Goal: Transaction & Acquisition: Purchase product/service

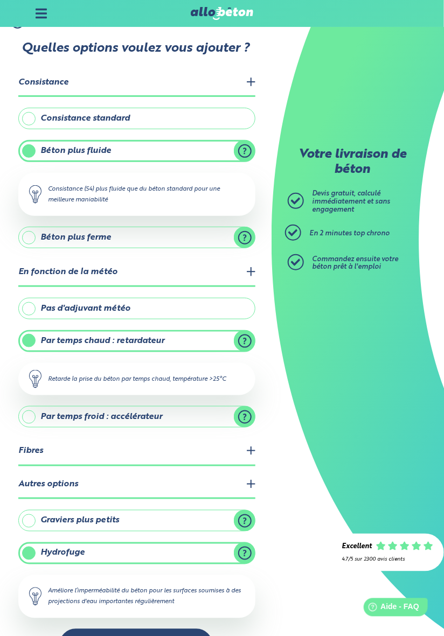
click at [255, 446] on legend "Fibres" at bounding box center [136, 451] width 237 height 27
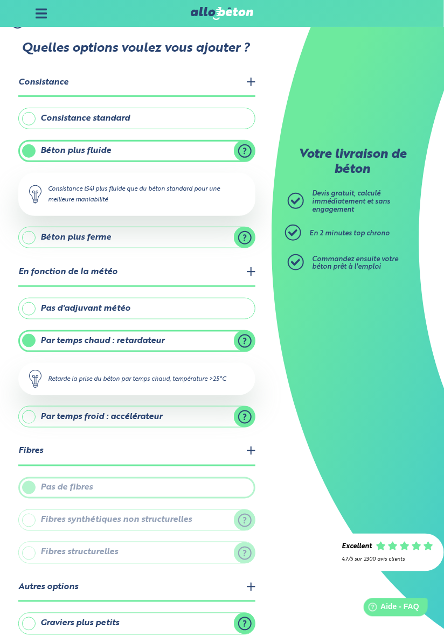
click at [33, 487] on label "Pas de fibres" at bounding box center [136, 488] width 237 height 22
click at [37, 485] on label "Pas de fibres" at bounding box center [136, 488] width 237 height 22
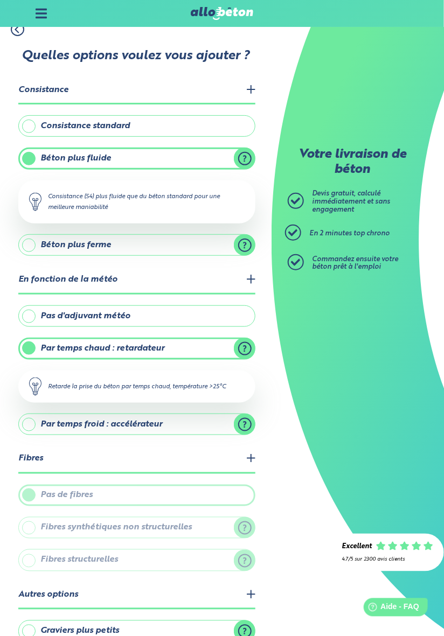
scroll to position [13, 0]
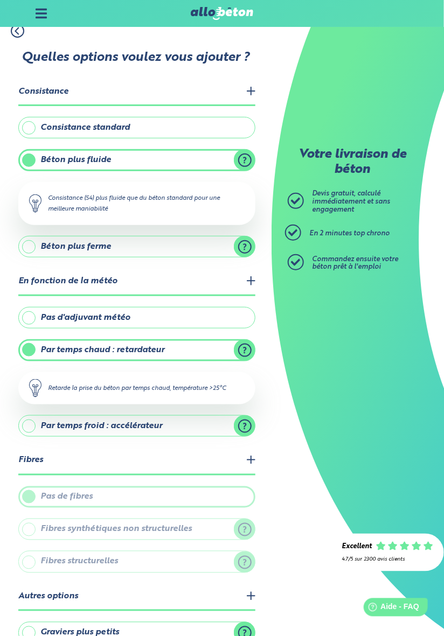
click at [34, 539] on div "Pas de fibres Fibres synthétiques non structurelles Réduisent le risque de fiss…" at bounding box center [136, 529] width 237 height 87
click at [298, 516] on div "Votre livraison de béton [PERSON_NAME] gratuit, calculé immédiatement et sans e…" at bounding box center [357, 318] width 172 height 636
click at [253, 454] on legend "Fibres" at bounding box center [136, 460] width 237 height 27
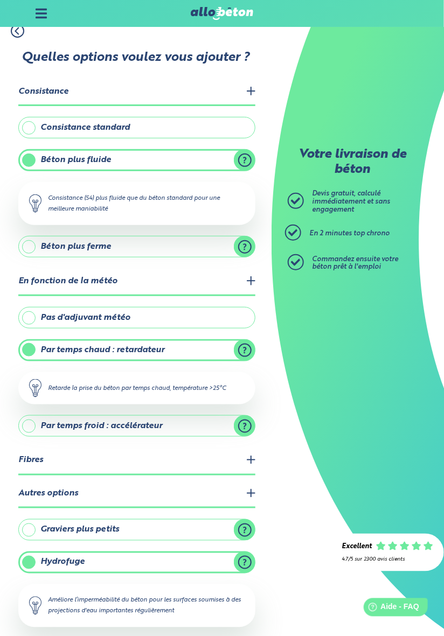
scroll to position [23, 0]
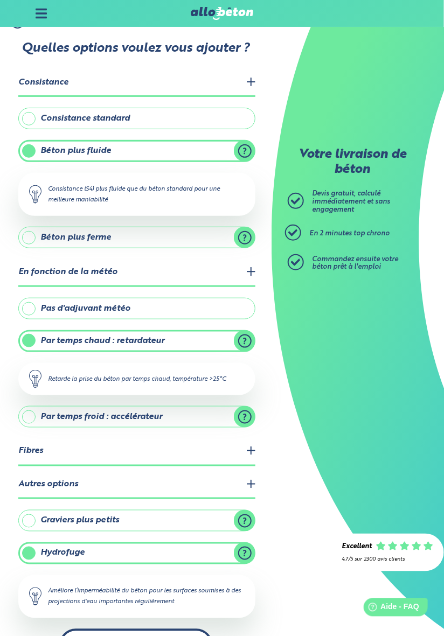
click at [194, 635] on button "Suivant" at bounding box center [135, 645] width 153 height 33
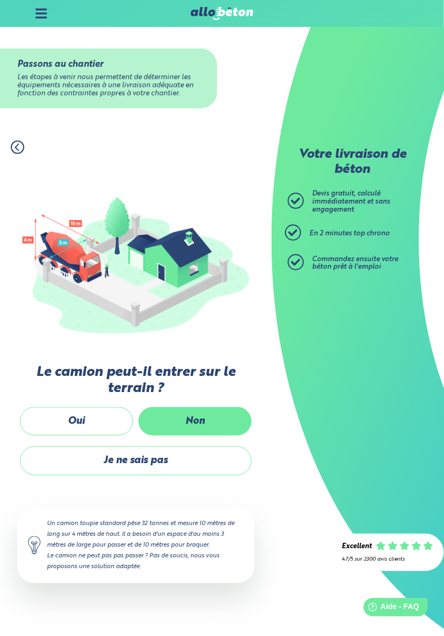
click at [207, 436] on label "Non" at bounding box center [194, 421] width 113 height 29
click at [0, 0] on input "Non" at bounding box center [0, 0] width 0 height 0
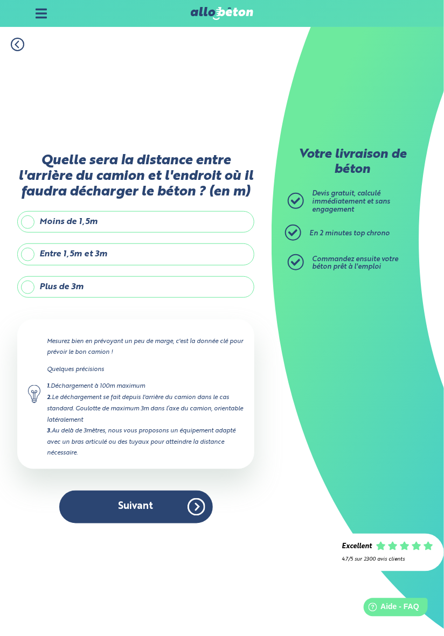
click at [32, 298] on label "Plus de 3m" at bounding box center [135, 287] width 237 height 22
click at [0, 0] on input "Plus de 3m" at bounding box center [0, 0] width 0 height 0
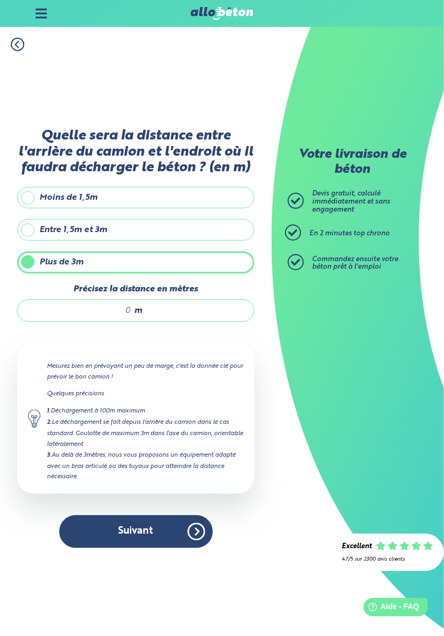
click at [119, 316] on input "Précisez la distance en mètres" at bounding box center [80, 310] width 103 height 11
type input "10"
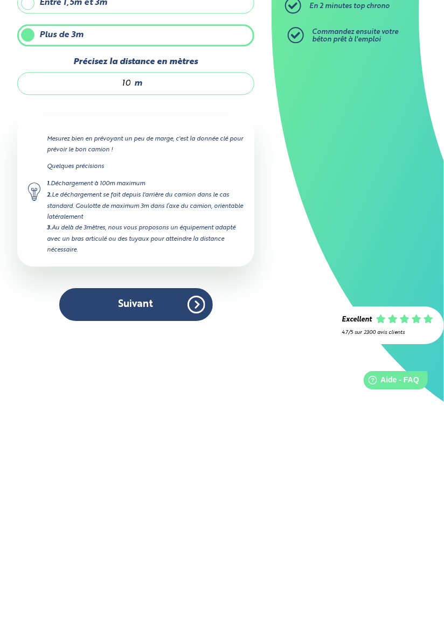
scroll to position [18, 0]
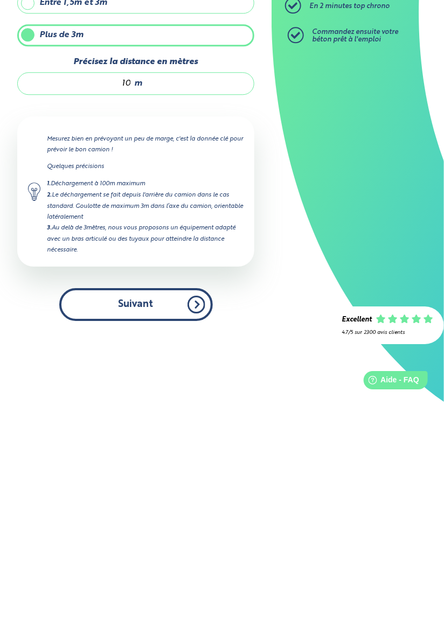
click at [195, 530] on button "Suivant" at bounding box center [135, 531] width 153 height 33
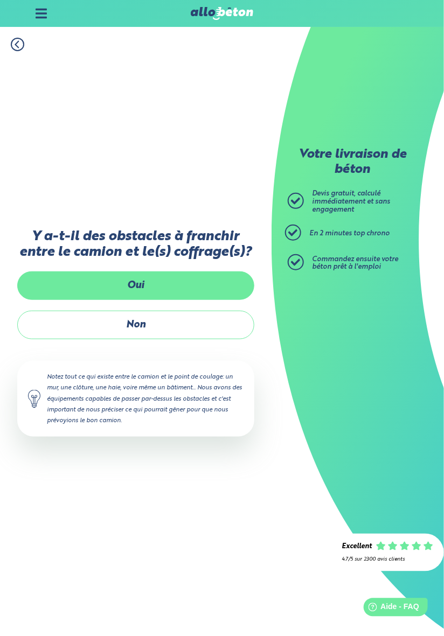
click at [156, 279] on label "Oui" at bounding box center [135, 285] width 237 height 29
click at [0, 0] on input "Oui" at bounding box center [0, 0] width 0 height 0
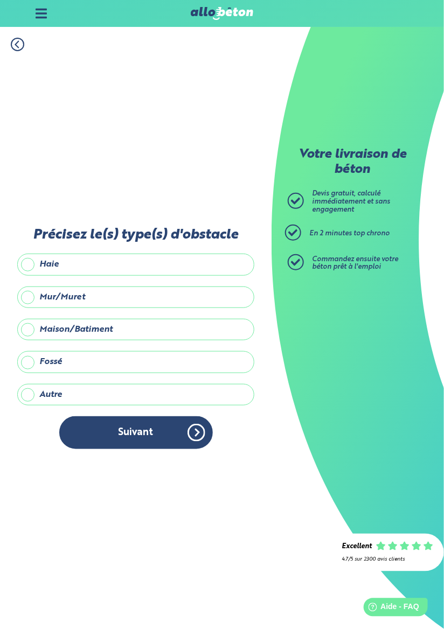
click at [110, 294] on label "Mur/Muret" at bounding box center [135, 297] width 237 height 22
click at [0, 0] on input "Mur/Muret" at bounding box center [0, 0] width 0 height 0
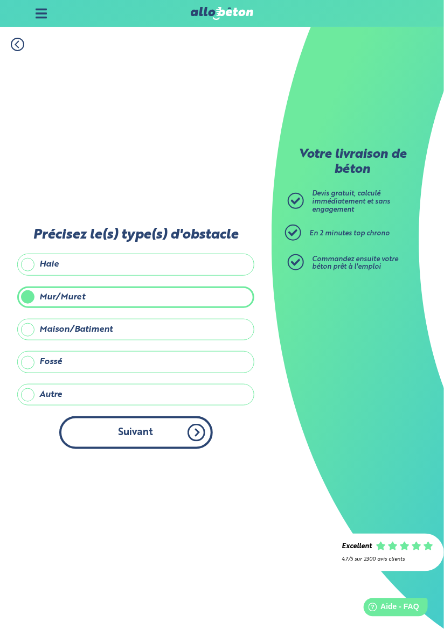
click at [155, 435] on button "Suivant" at bounding box center [135, 432] width 153 height 33
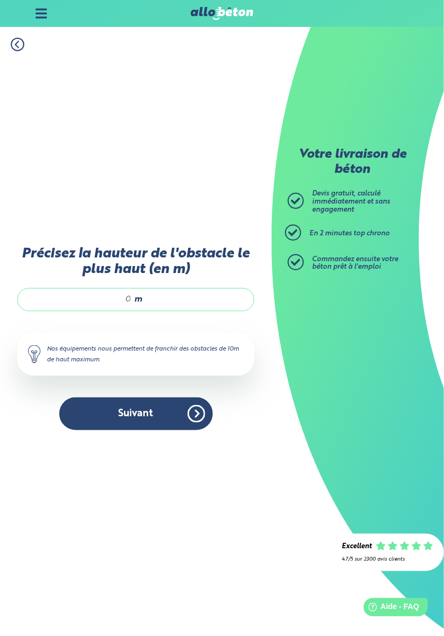
click at [125, 295] on input "Précisez la hauteur de l'obstacle le plus haut (en m)" at bounding box center [80, 299] width 103 height 11
type input "3"
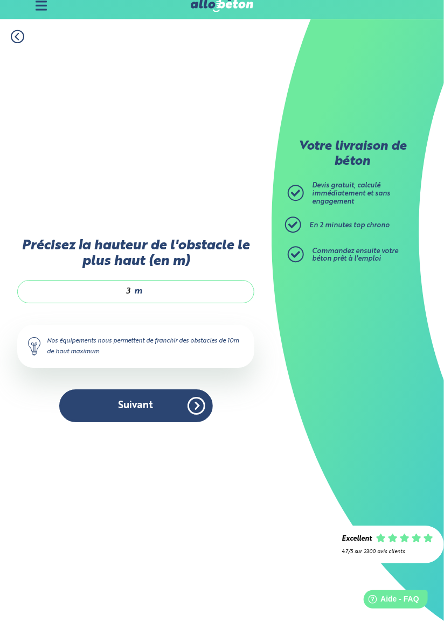
scroll to position [18, 0]
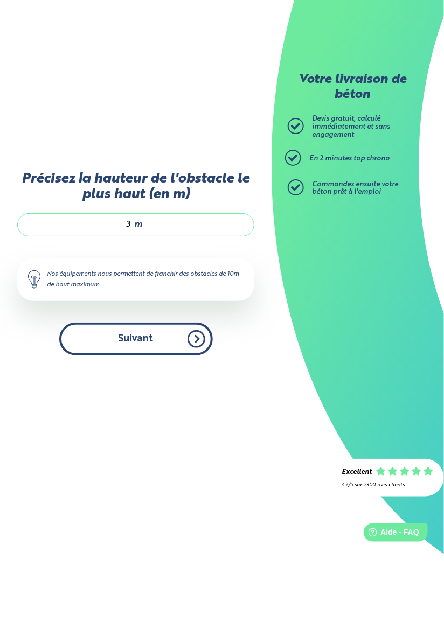
click at [191, 419] on button "Suivant" at bounding box center [135, 413] width 153 height 33
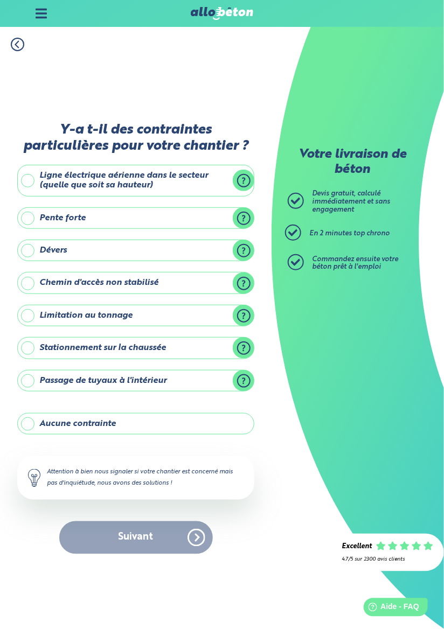
click at [34, 350] on label "Stationnement sur la chaussée" at bounding box center [135, 348] width 237 height 22
click at [0, 0] on input "Stationnement sur la chaussée" at bounding box center [0, 0] width 0 height 0
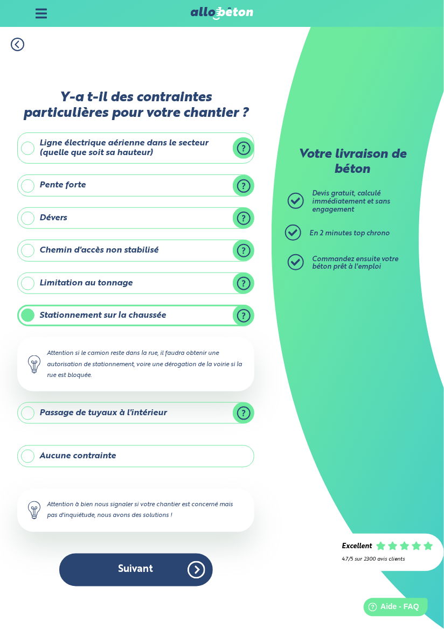
click at [246, 424] on label "Passage de tuyaux à l'intérieur" at bounding box center [135, 413] width 237 height 22
click at [0, 0] on input "Passage de tuyaux à l'intérieur" at bounding box center [0, 0] width 0 height 0
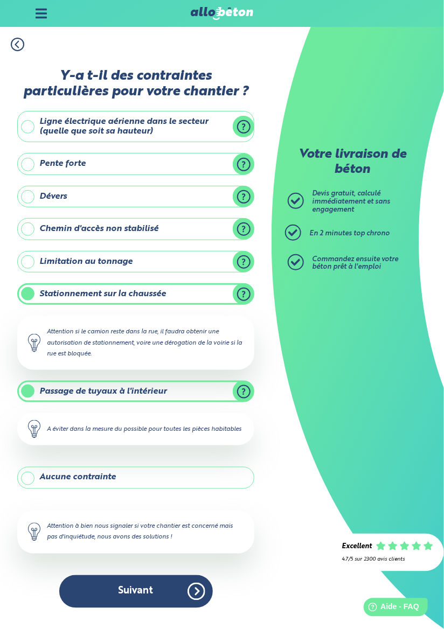
click at [290, 500] on div "Votre livraison de béton [PERSON_NAME] gratuit, calculé immédiatement et sans e…" at bounding box center [357, 318] width 172 height 636
click at [244, 401] on label "Passage de tuyaux à l'intérieur" at bounding box center [135, 392] width 237 height 22
click at [0, 0] on input "Passage de tuyaux à l'intérieur" at bounding box center [0, 0] width 0 height 0
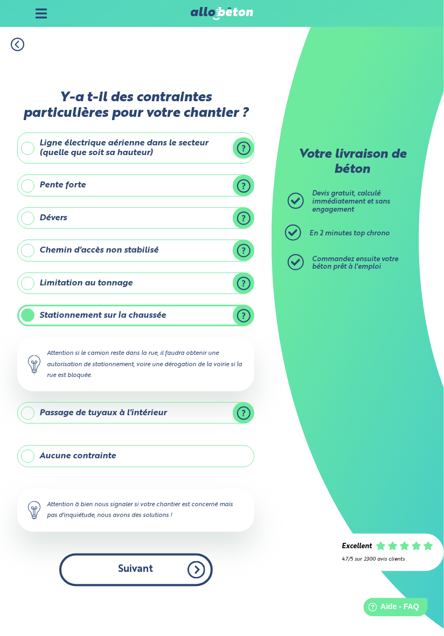
click at [195, 586] on button "Suivant" at bounding box center [135, 570] width 153 height 33
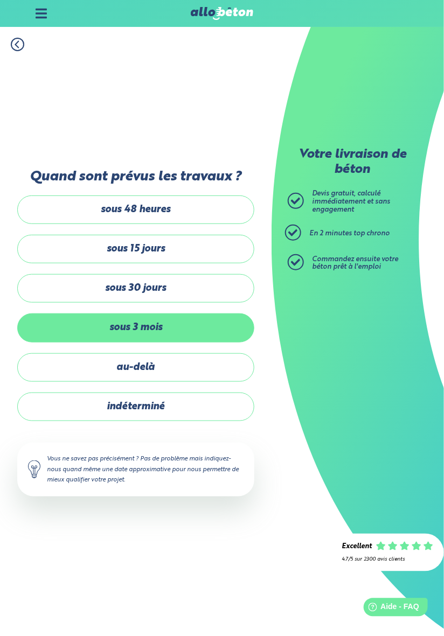
click at [166, 341] on label "sous 3 mois" at bounding box center [135, 327] width 237 height 29
click at [0, 0] on input "sous 3 mois" at bounding box center [0, 0] width 0 height 0
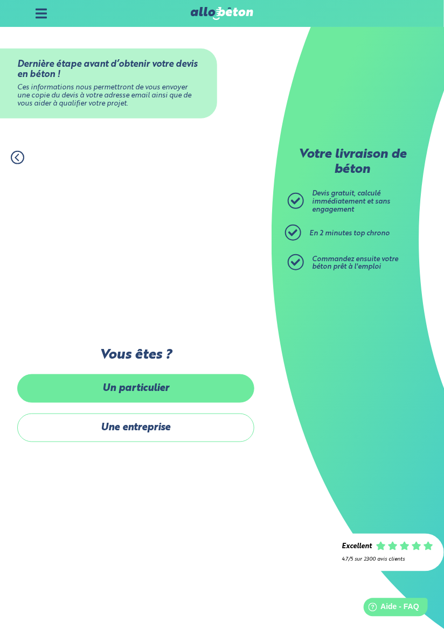
click at [186, 403] on label "Un particulier" at bounding box center [135, 388] width 237 height 29
click at [0, 0] on input "Un particulier" at bounding box center [0, 0] width 0 height 0
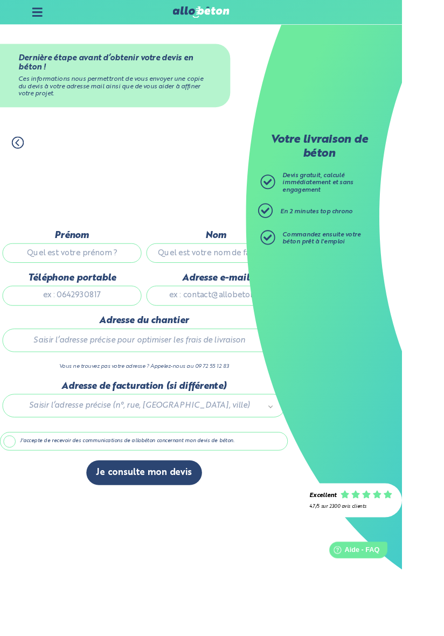
click at [89, 290] on input "Prénom" at bounding box center [79, 280] width 153 height 22
type input "[PERSON_NAME]"
click at [250, 290] on input "Nom" at bounding box center [238, 280] width 153 height 22
click at [236, 290] on input "Nom" at bounding box center [238, 280] width 153 height 22
click at [228, 290] on input "Nom" at bounding box center [238, 280] width 153 height 22
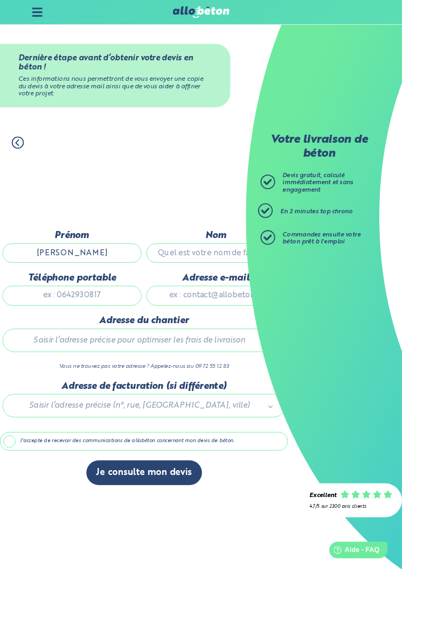
click at [220, 290] on input "Nom" at bounding box center [238, 280] width 153 height 22
click at [215, 290] on input "Nom" at bounding box center [238, 280] width 153 height 22
type input "[PERSON_NAME]"
type input "0614913963"
type input "[STREET_ADDRESS]"
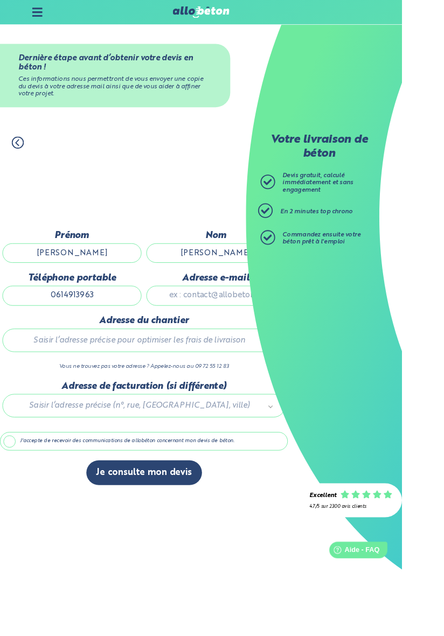
click at [235, 337] on input "Adresse e-mail" at bounding box center [238, 327] width 153 height 22
click at [228, 337] on input "Adresse e-mail" at bounding box center [238, 327] width 153 height 22
click at [236, 337] on input "Adresse e-mail" at bounding box center [238, 327] width 153 height 22
click at [252, 337] on input "Adresse e-mail" at bounding box center [238, 327] width 153 height 22
type input "[STREET_ADDRESS]"
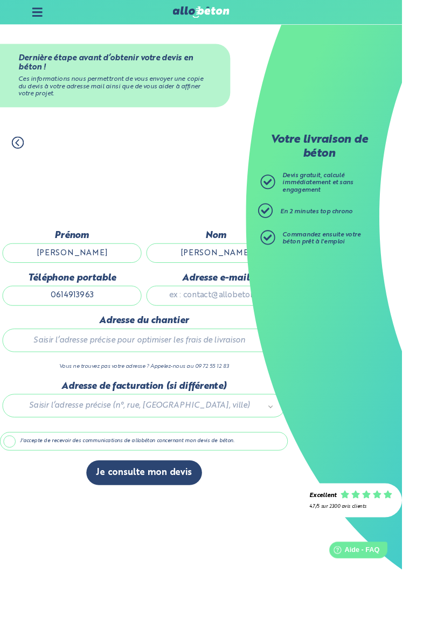
type input "[EMAIL_ADDRESS][DOMAIN_NAME]"
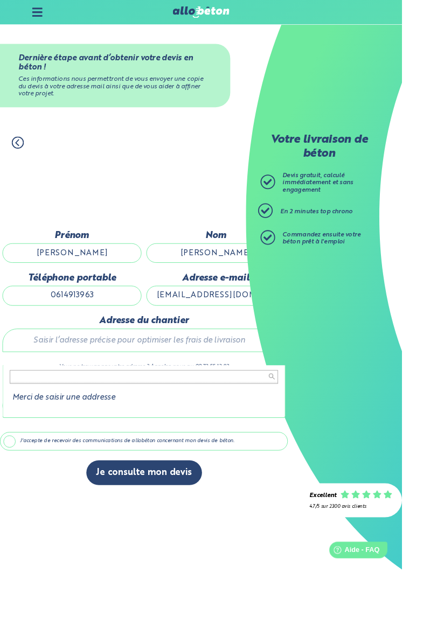
type input "y"
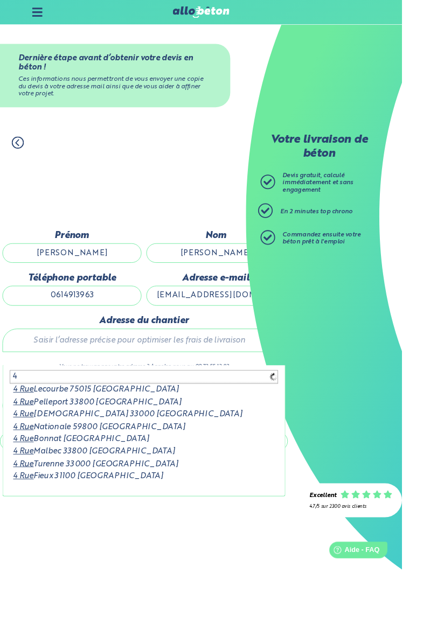
type input "4"
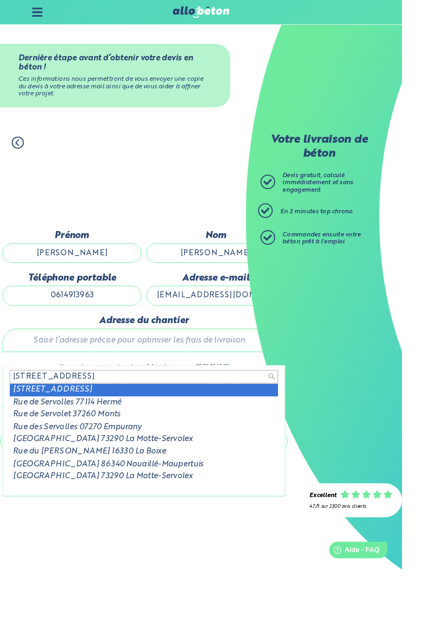
type input "[STREET_ADDRESS]"
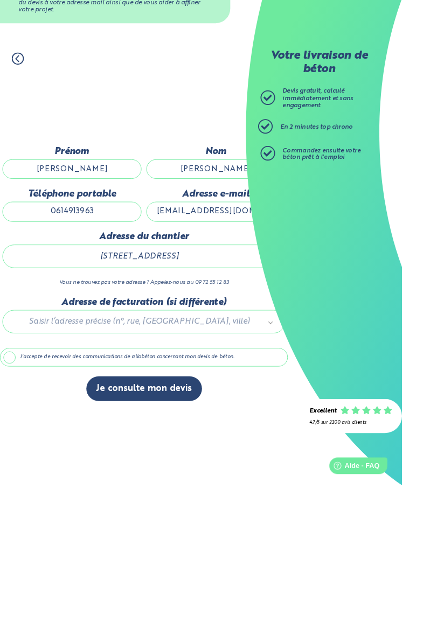
click at [172, 461] on div at bounding box center [159, 446] width 318 height 51
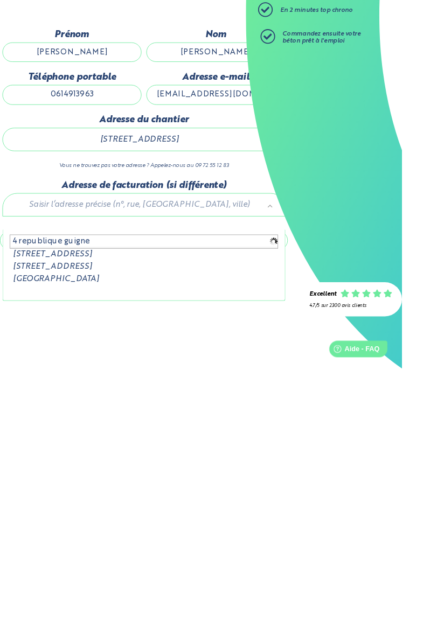
type input "4 republique guignes"
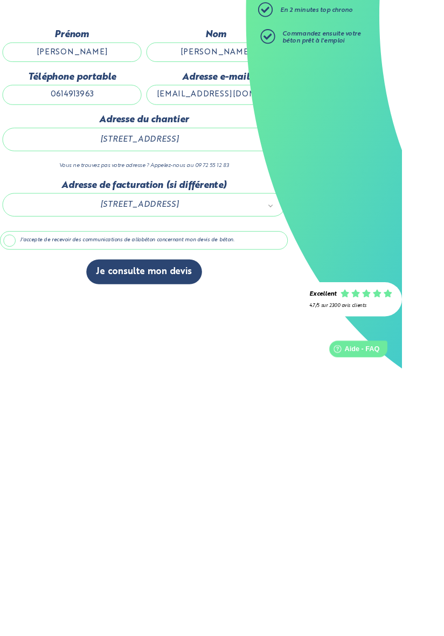
click at [16, 498] on label "J'accepte de recevoir des communications de allobéton concernant mon devis de b…" at bounding box center [159, 487] width 318 height 20
click at [0, 0] on input "J'accepte de recevoir des communications de allobéton concernant mon devis de b…" at bounding box center [0, 0] width 0 height 0
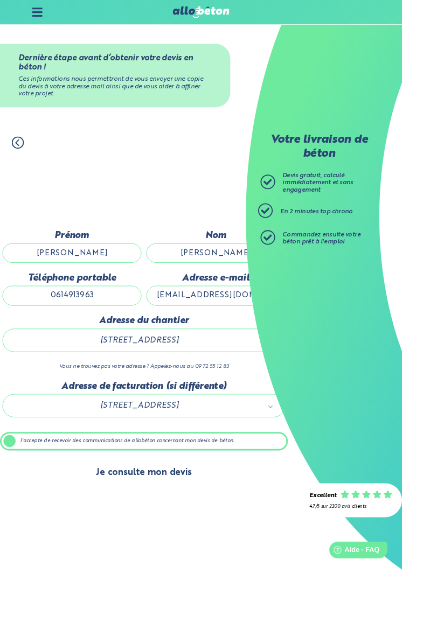
click at [171, 536] on button "Je consulte mon devis" at bounding box center [159, 521] width 128 height 27
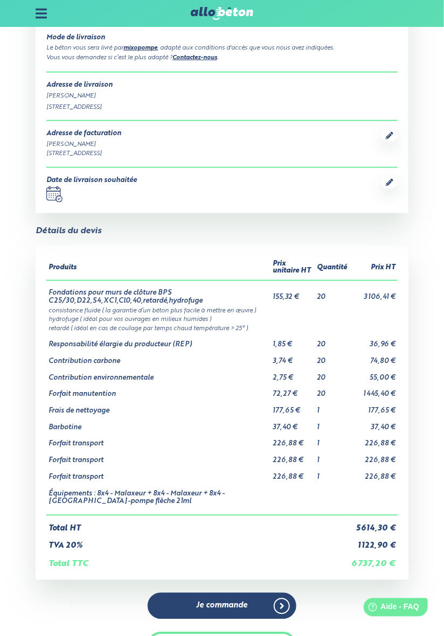
scroll to position [198, 0]
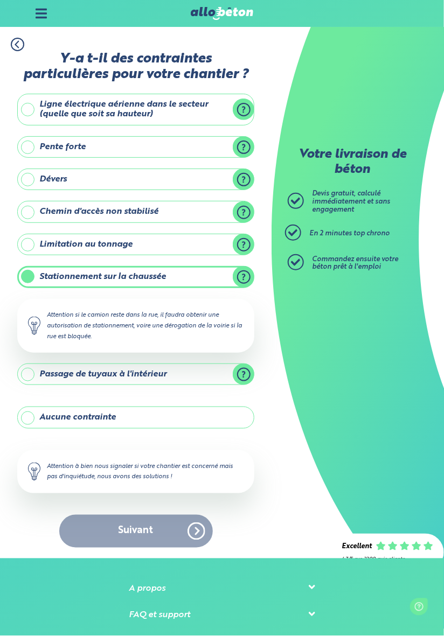
scroll to position [18, 0]
